Goal: Task Accomplishment & Management: Complete application form

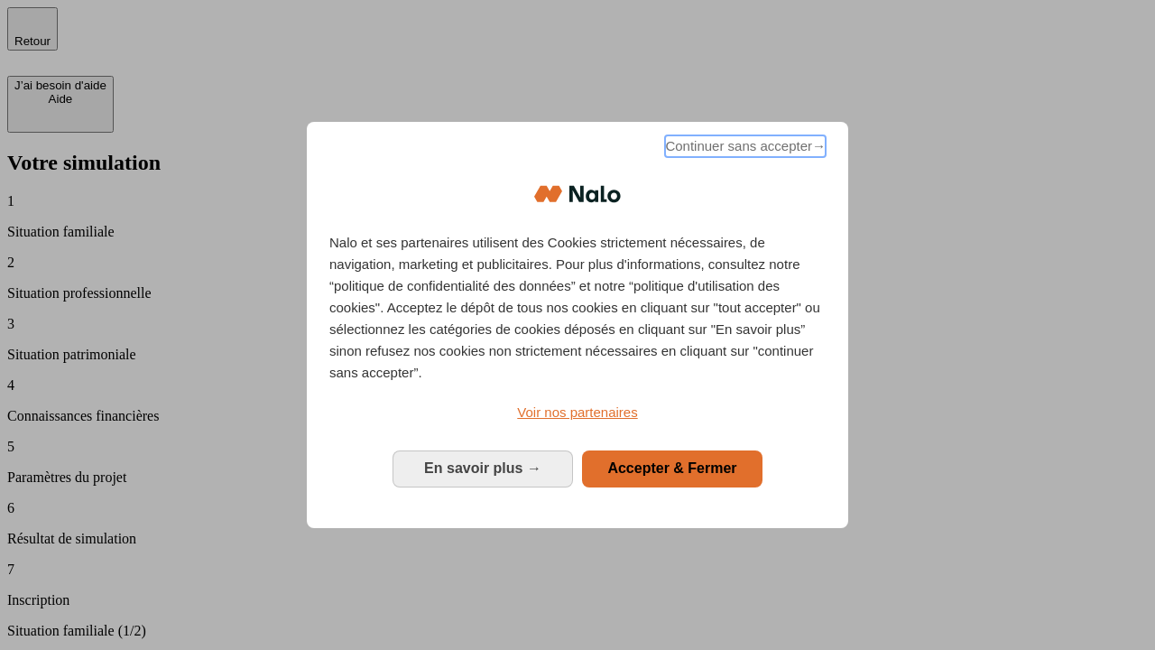
click at [744, 149] on span "Continuer sans accepter →" at bounding box center [745, 146] width 161 height 22
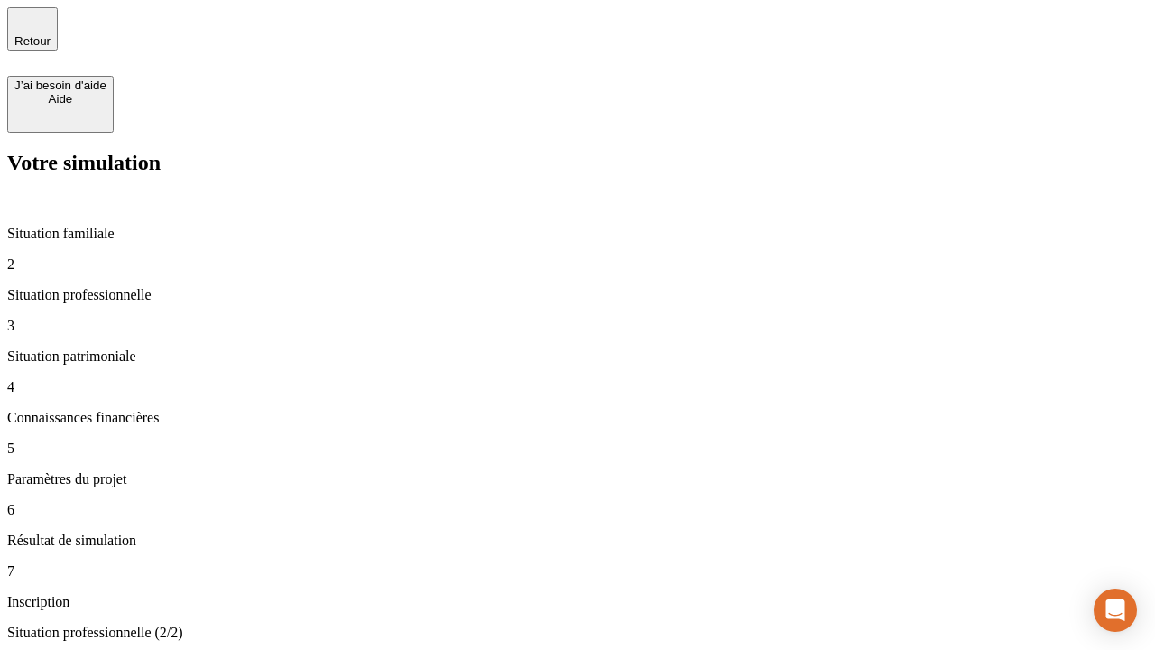
type input "30 000"
type input "1 000"
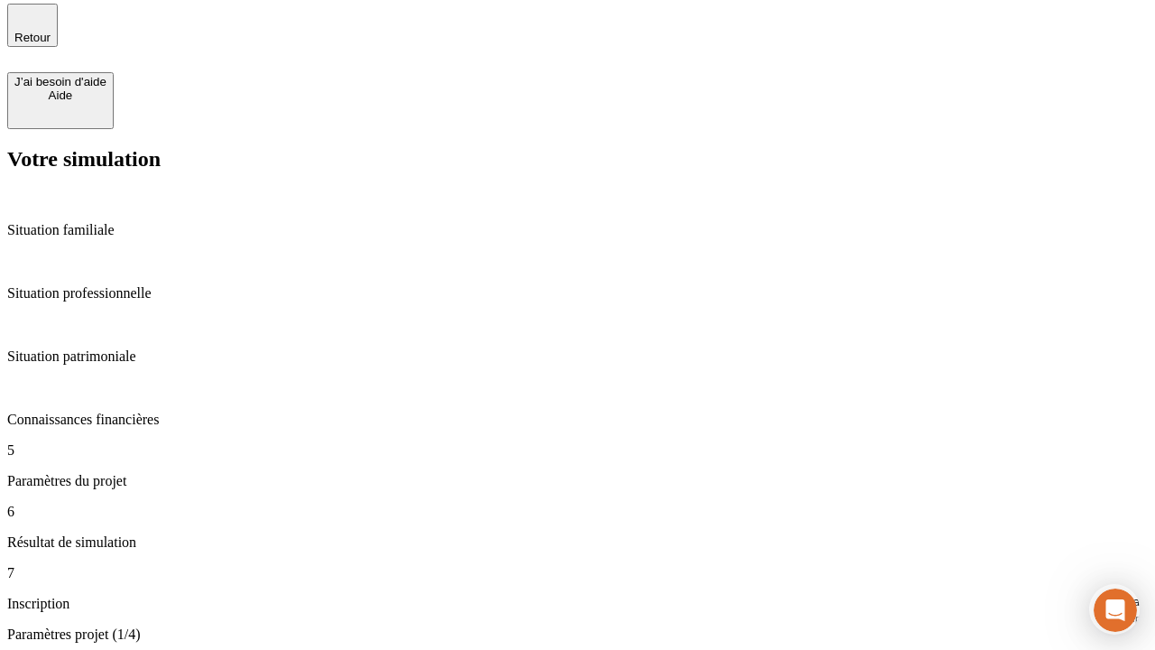
type input "65"
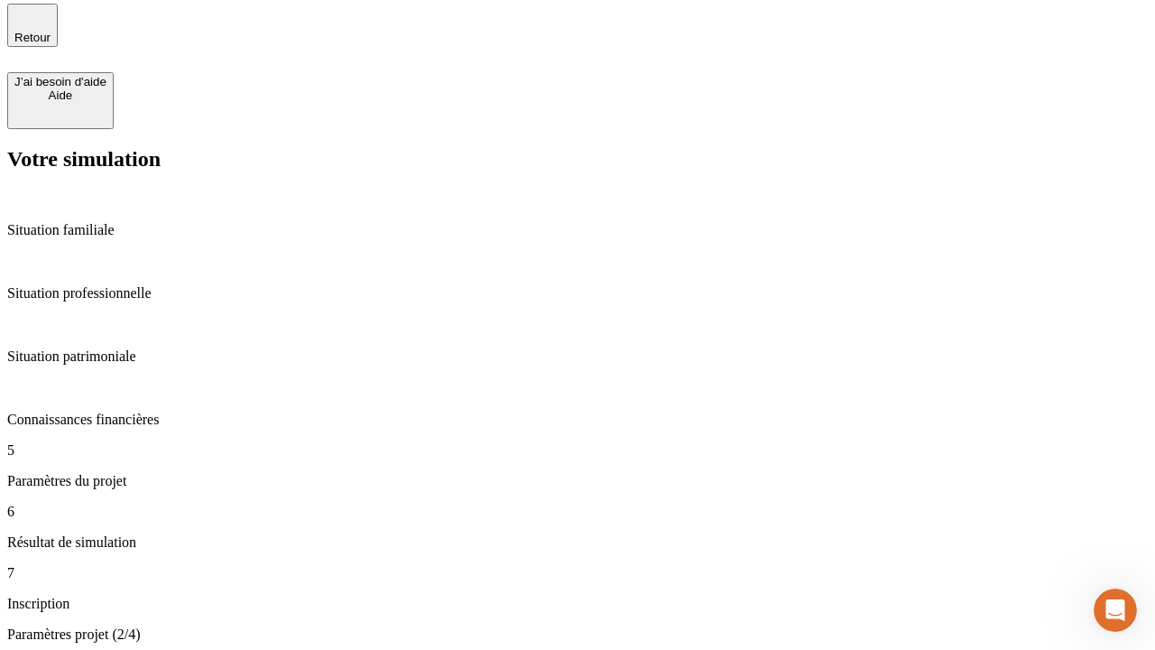
type input "5 000"
type input "640"
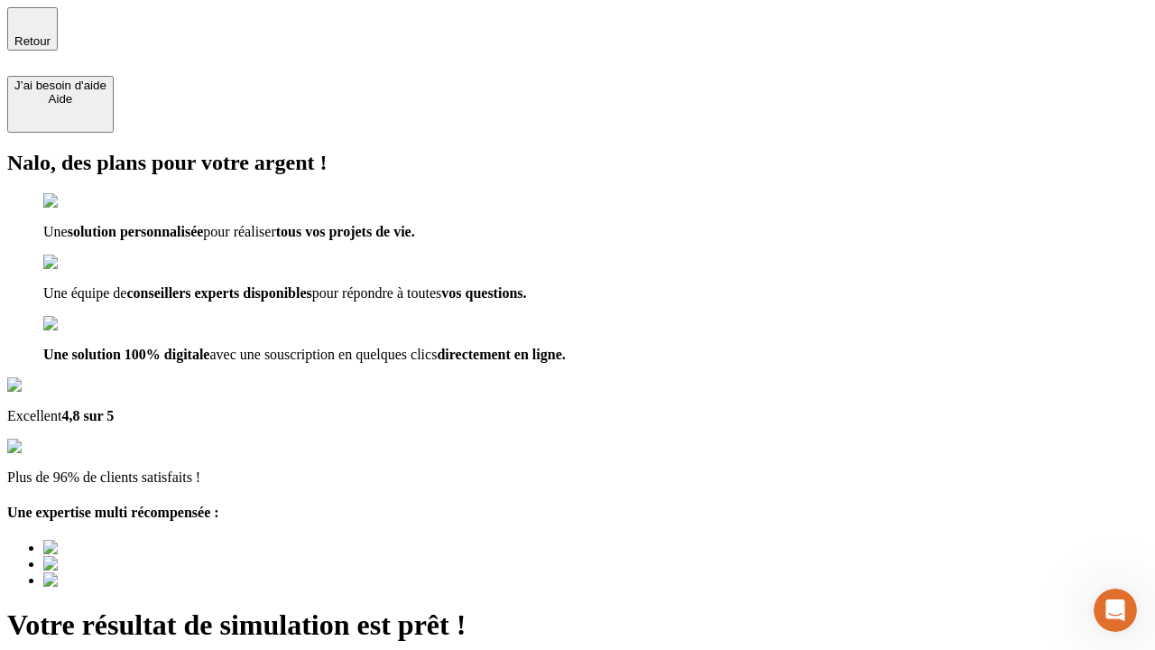
type input "[EMAIL_ADDRESS][DOMAIN_NAME]"
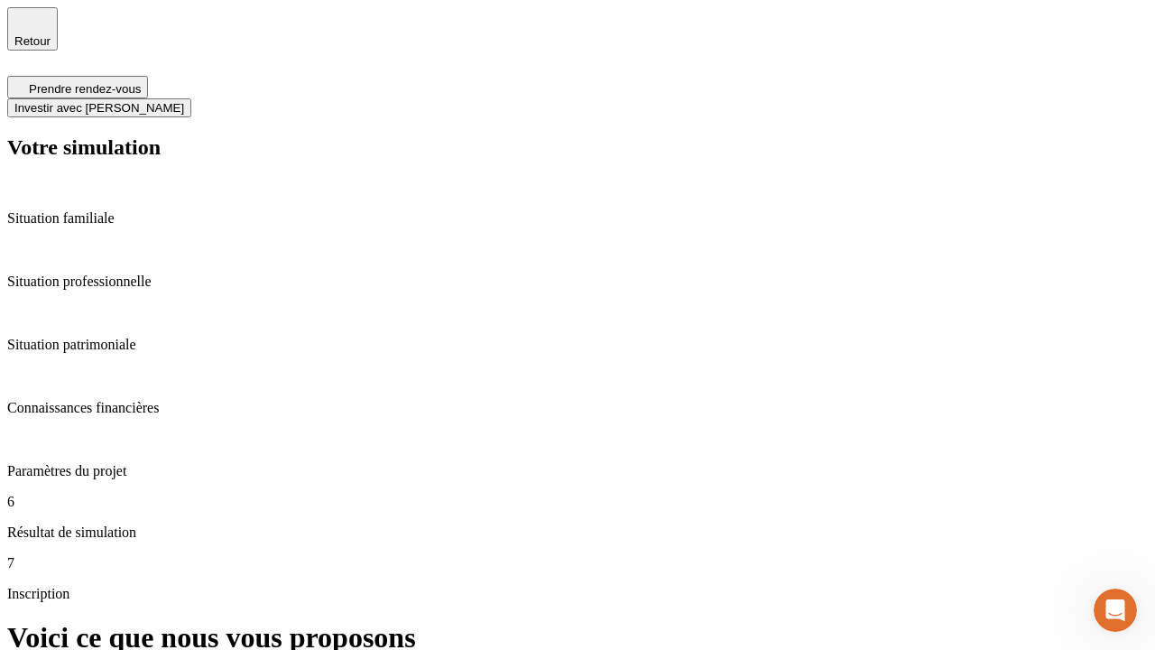
click at [184, 101] on span "Investir avec [PERSON_NAME]" at bounding box center [99, 108] width 170 height 14
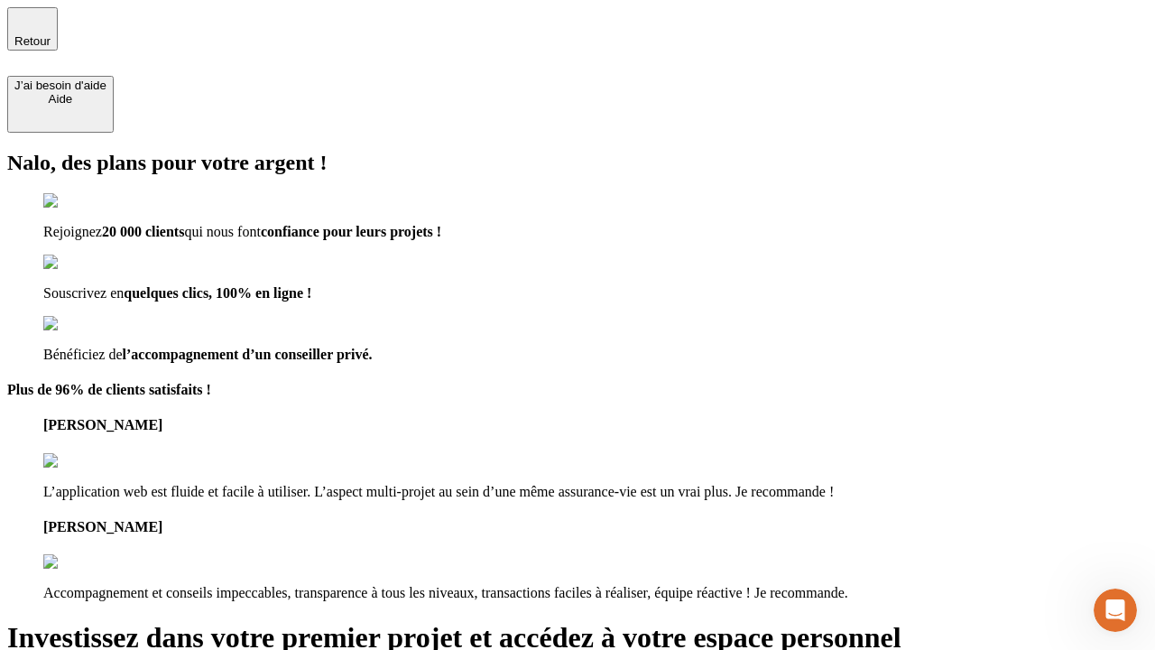
type input "[EMAIL_ADDRESS][DOMAIN_NAME]"
